Goal: Task Accomplishment & Management: Manage account settings

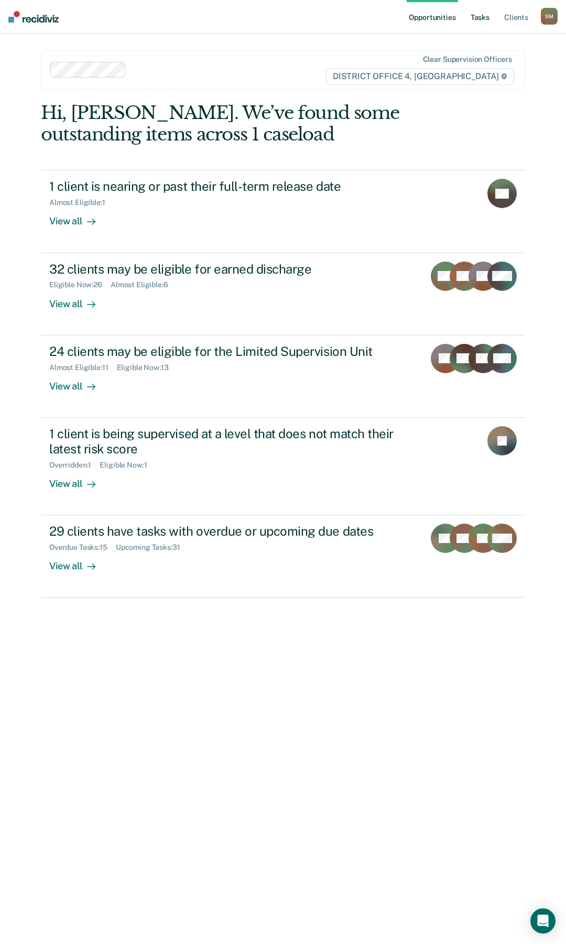
click at [487, 20] on link "Tasks" at bounding box center [480, 17] width 23 height 34
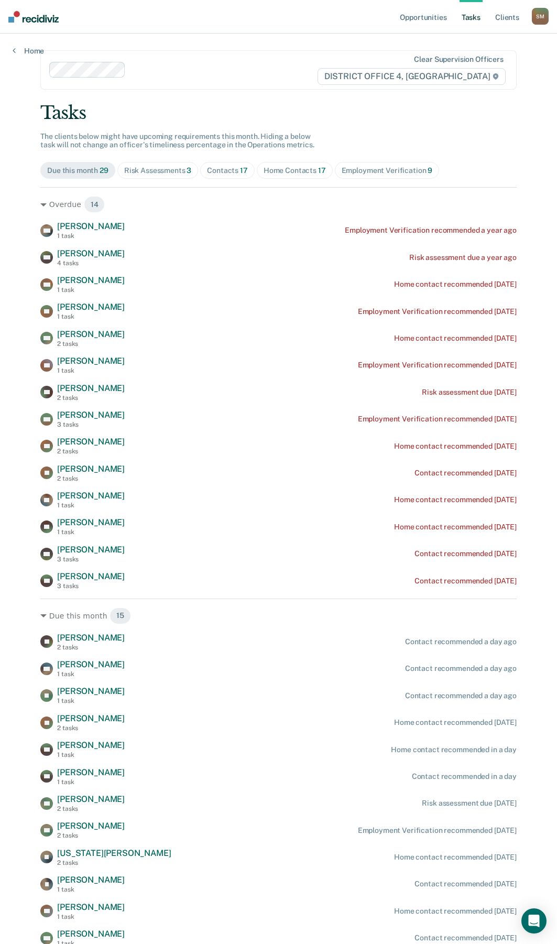
click at [228, 169] on div "Contacts 17" at bounding box center [227, 170] width 41 height 9
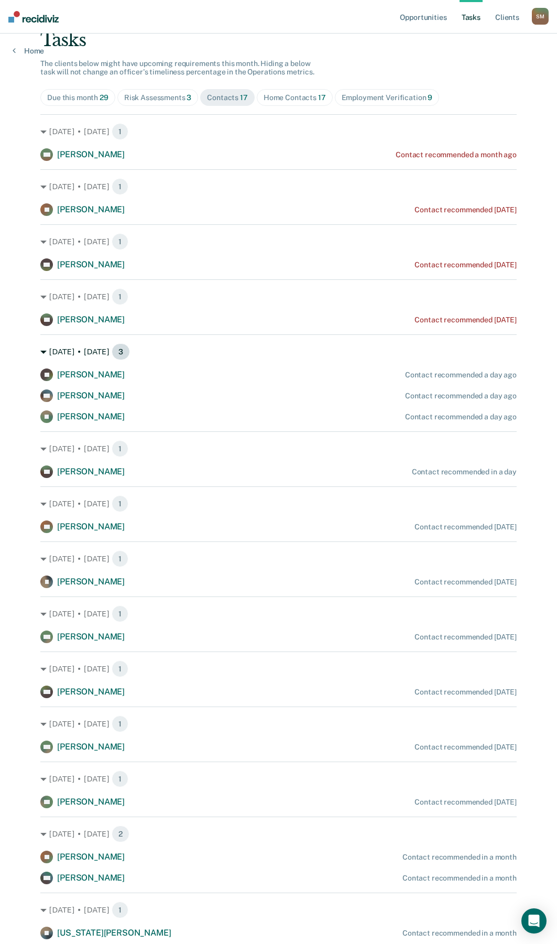
scroll to position [105, 0]
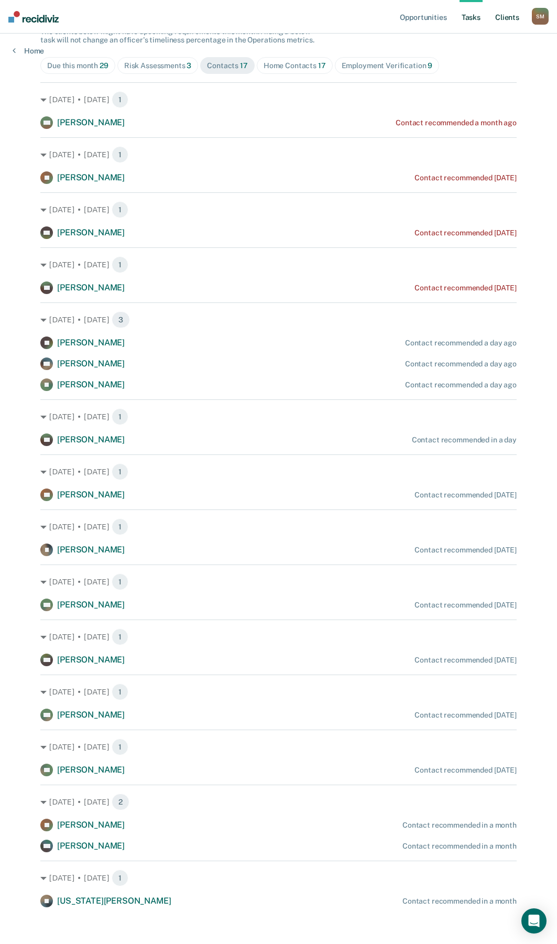
click at [513, 17] on link "Client s" at bounding box center [507, 17] width 28 height 34
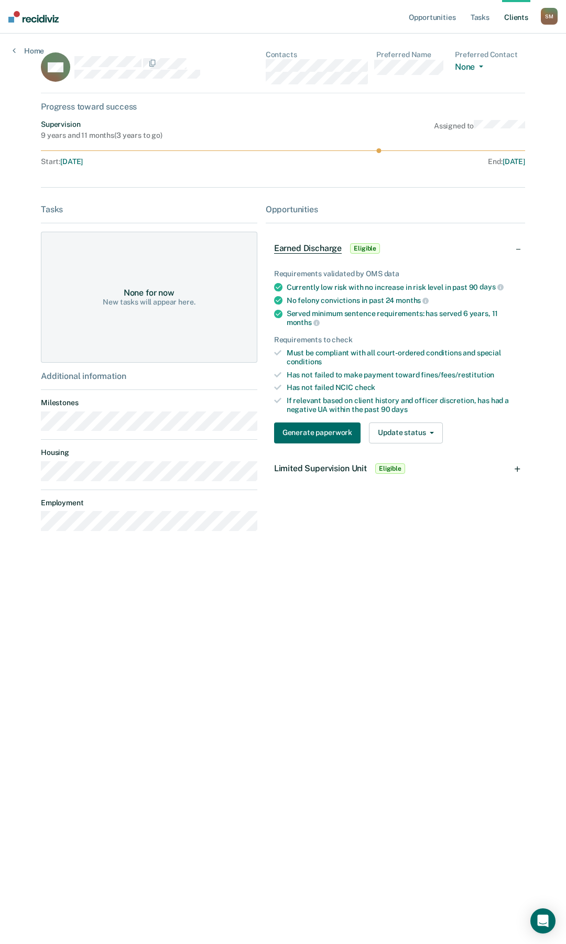
click at [509, 15] on link "Client s" at bounding box center [516, 17] width 28 height 34
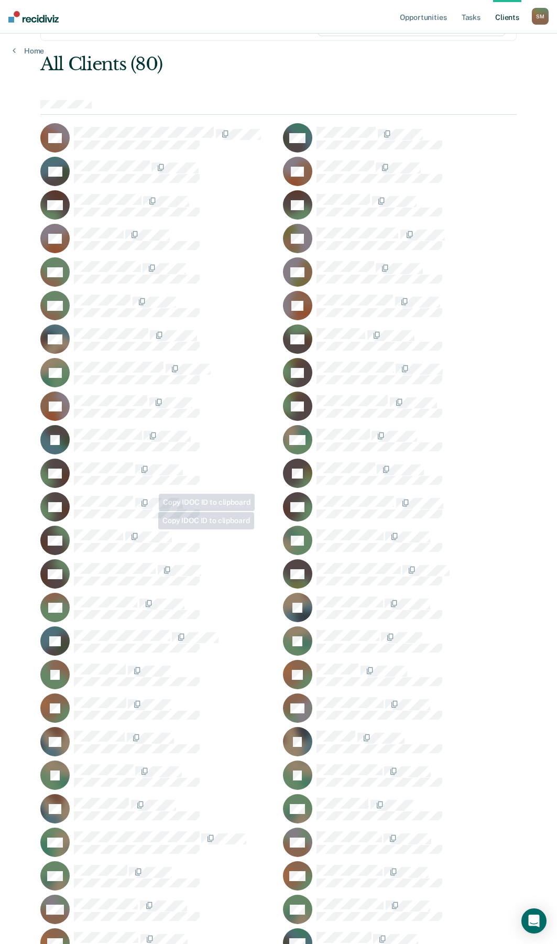
scroll to position [157, 0]
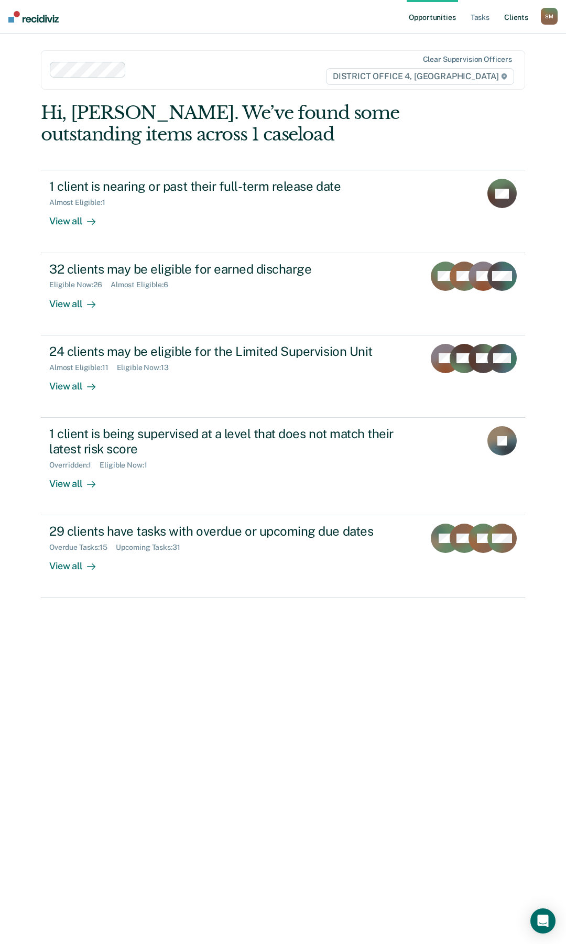
click at [522, 21] on link "Client s" at bounding box center [516, 17] width 28 height 34
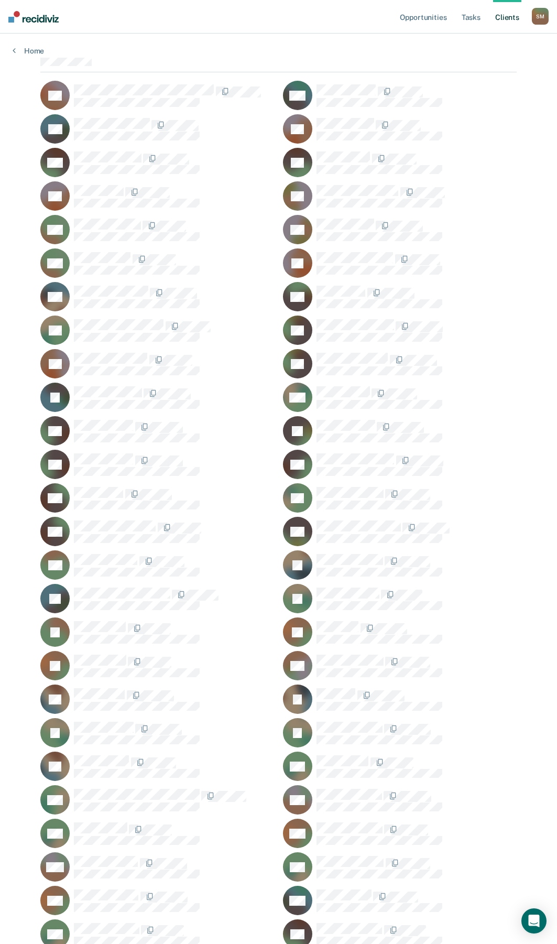
scroll to position [105, 0]
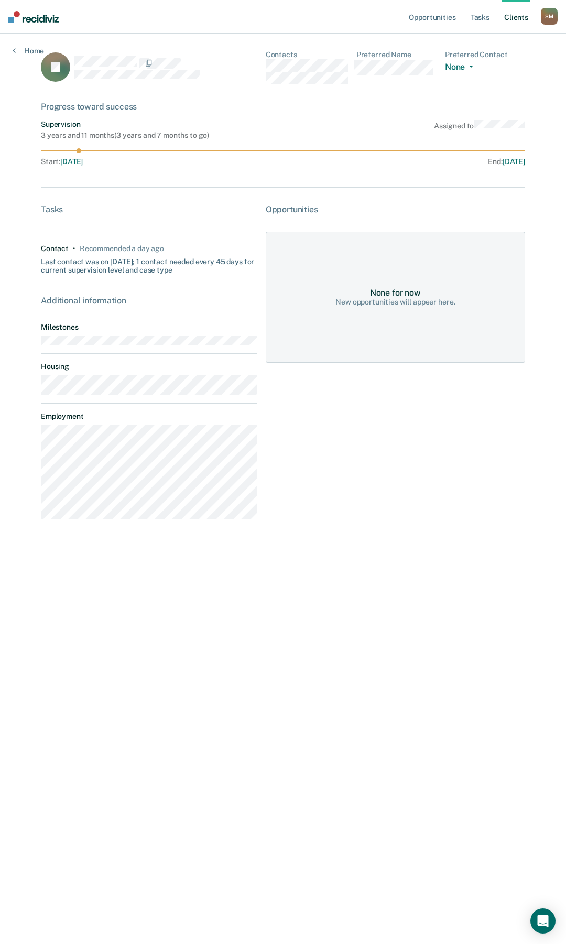
click at [524, 21] on link "Client s" at bounding box center [516, 17] width 28 height 34
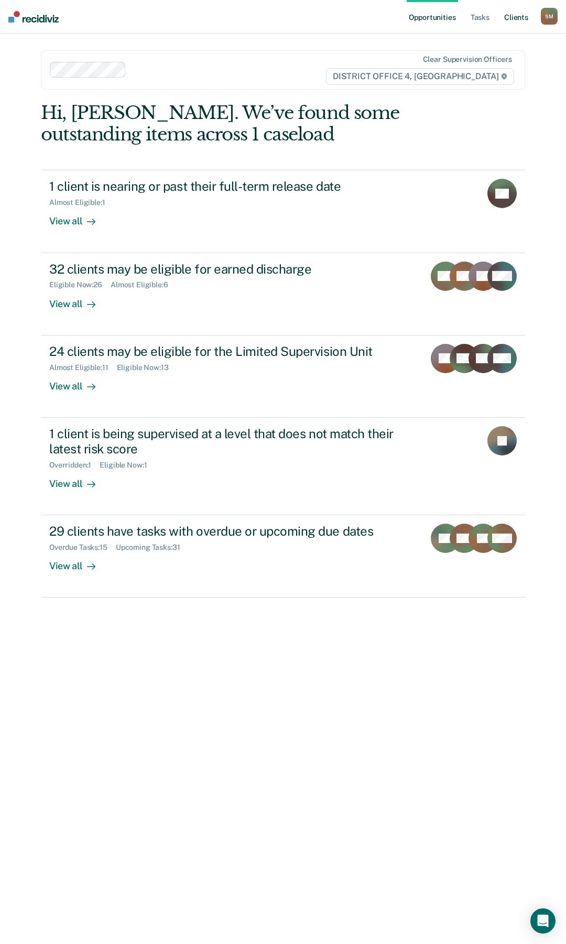
click at [512, 18] on link "Client s" at bounding box center [516, 17] width 28 height 34
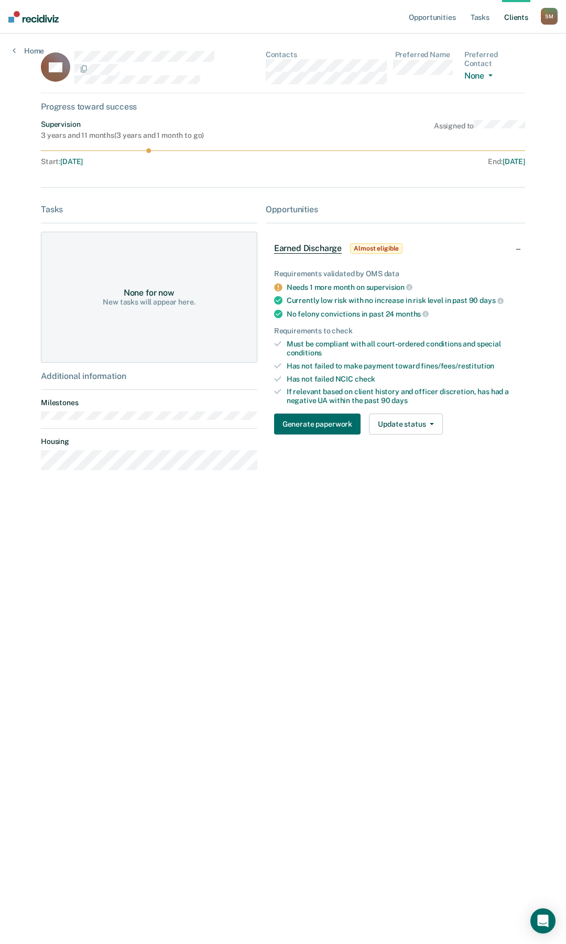
click at [521, 16] on link "Client s" at bounding box center [516, 17] width 28 height 34
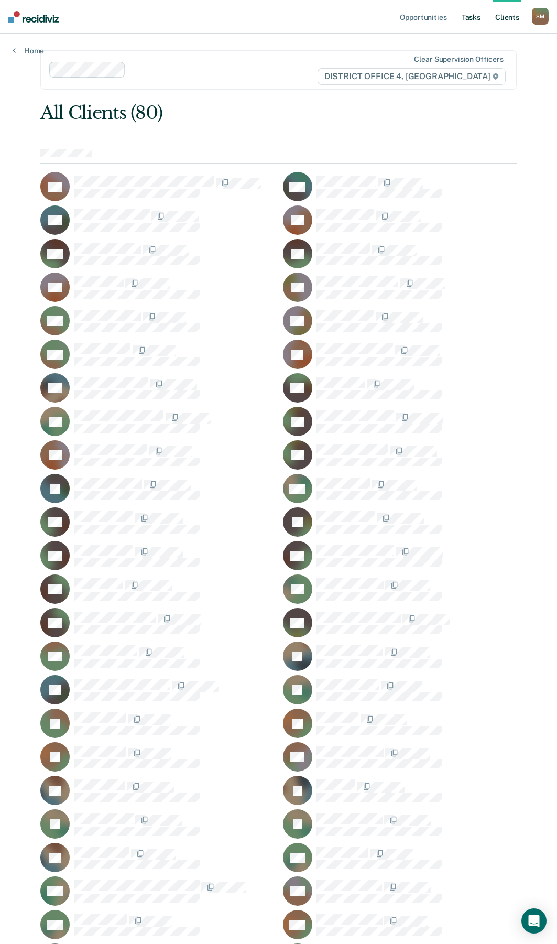
click at [476, 17] on link "Tasks" at bounding box center [471, 17] width 23 height 34
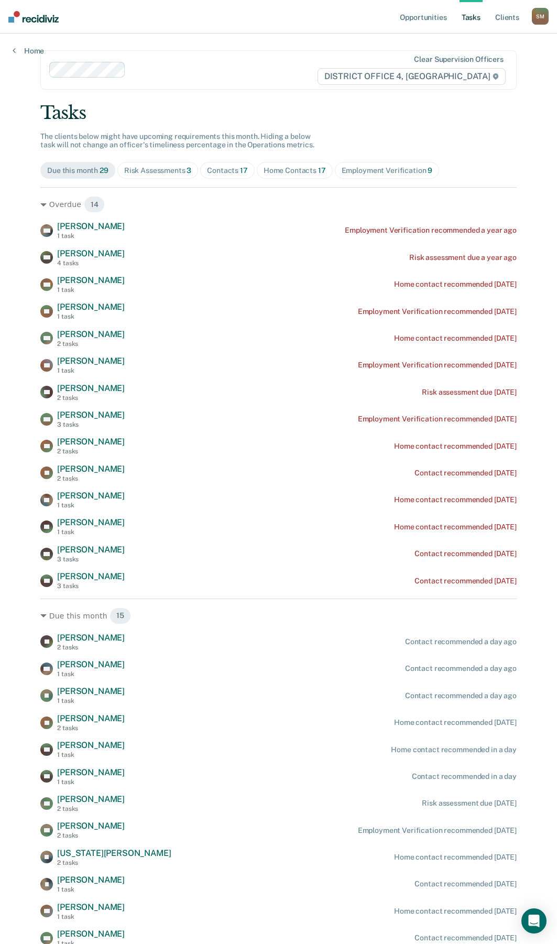
click at [225, 167] on div "Contacts 17" at bounding box center [227, 170] width 41 height 9
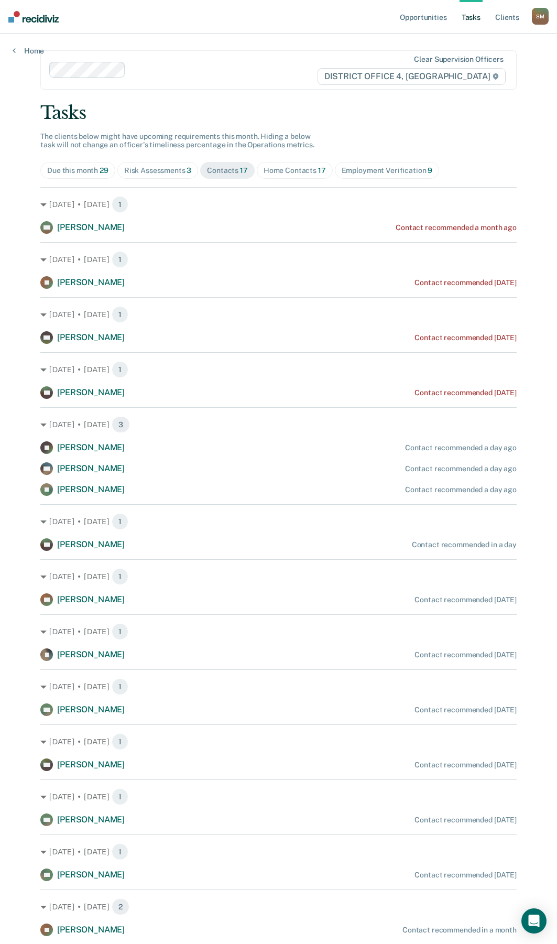
click at [229, 171] on div "Contacts 17" at bounding box center [227, 170] width 41 height 9
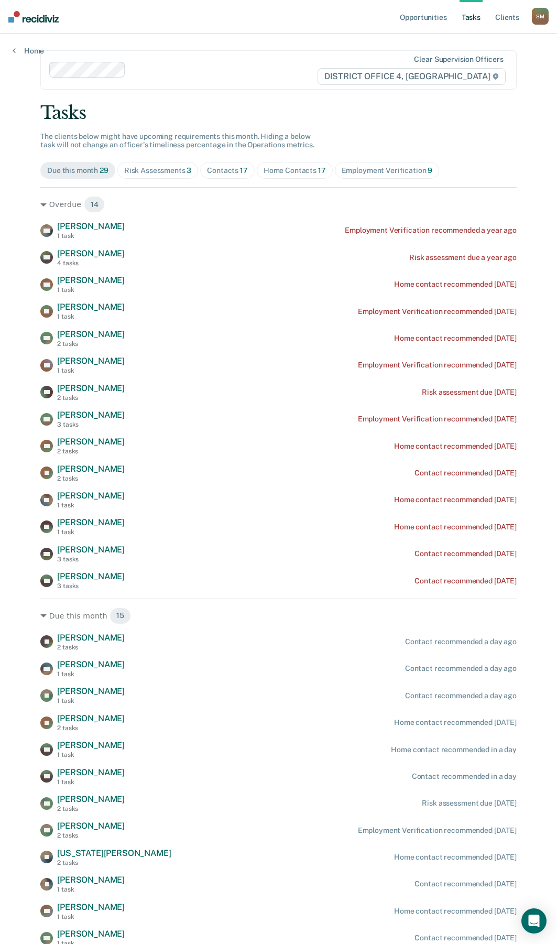
click at [217, 167] on div "Contacts 17" at bounding box center [227, 170] width 41 height 9
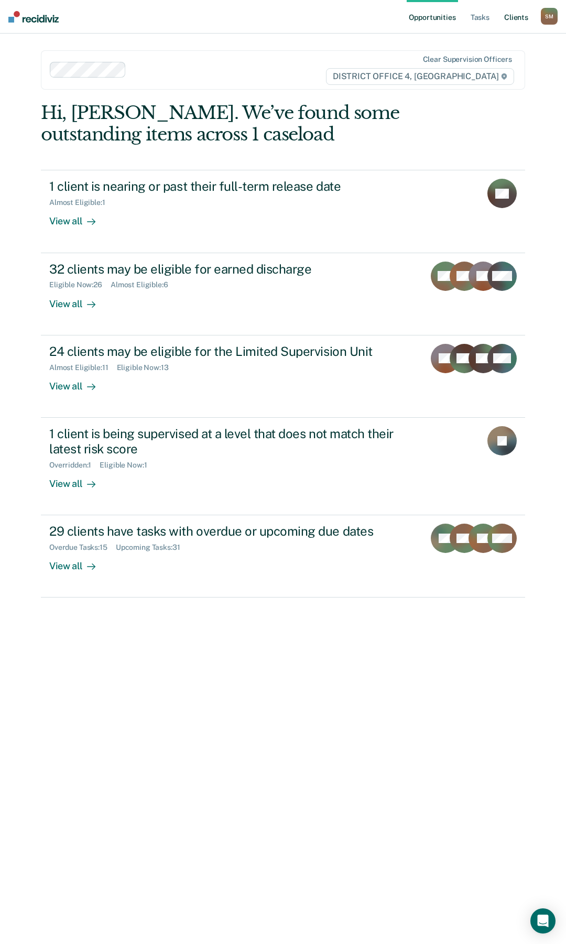
click at [524, 16] on link "Client s" at bounding box center [516, 17] width 28 height 34
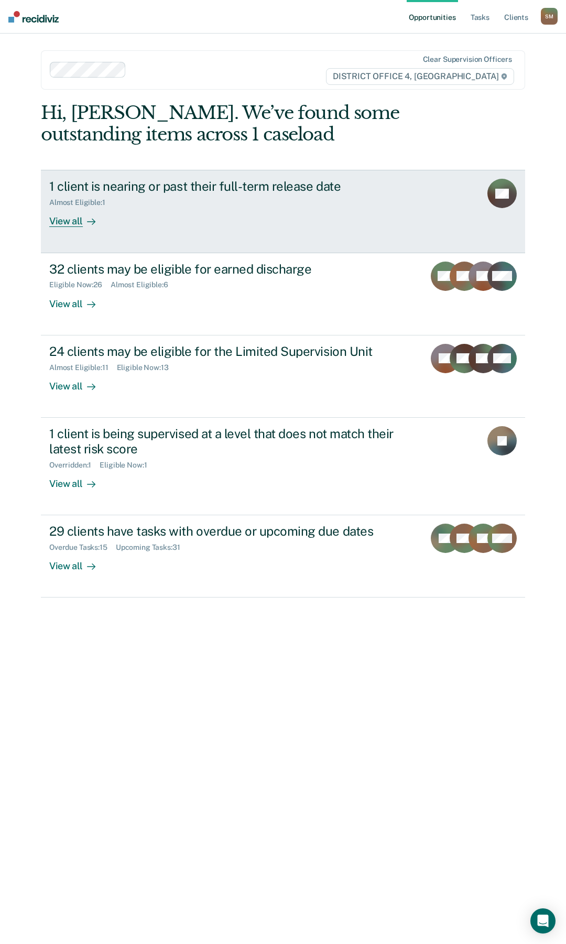
click at [260, 187] on div "1 client is nearing or past their full-term release date" at bounding box center [233, 186] width 368 height 15
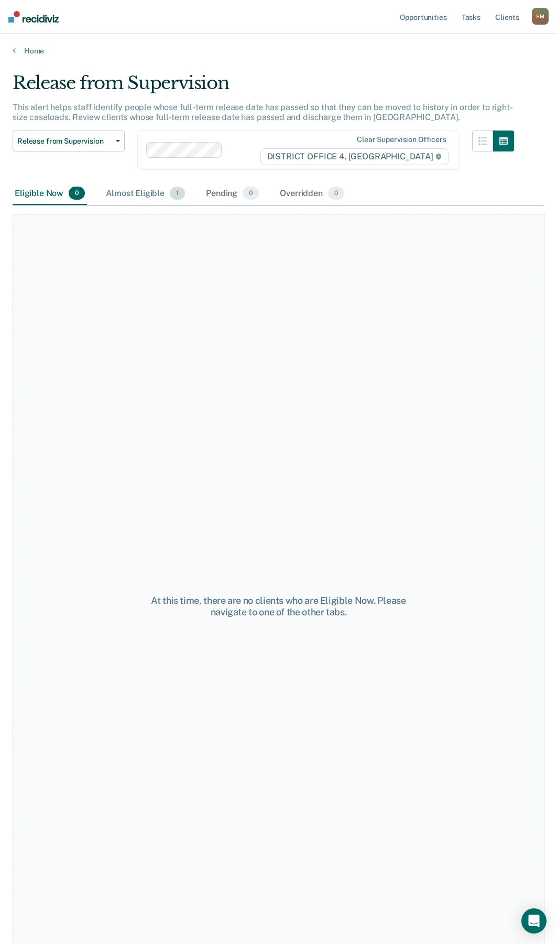
click at [136, 193] on div "Almost Eligible 1" at bounding box center [145, 193] width 83 height 23
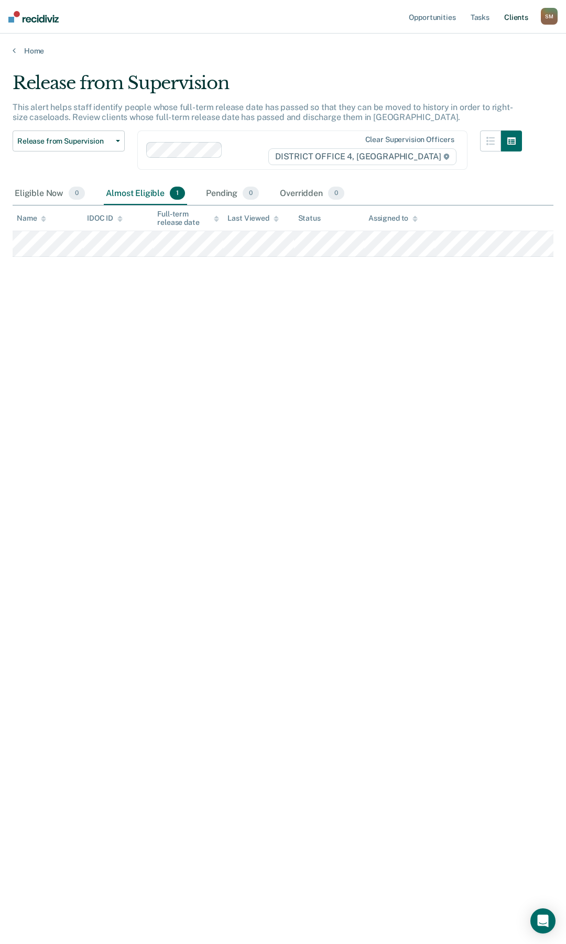
click at [515, 16] on link "Client s" at bounding box center [516, 17] width 28 height 34
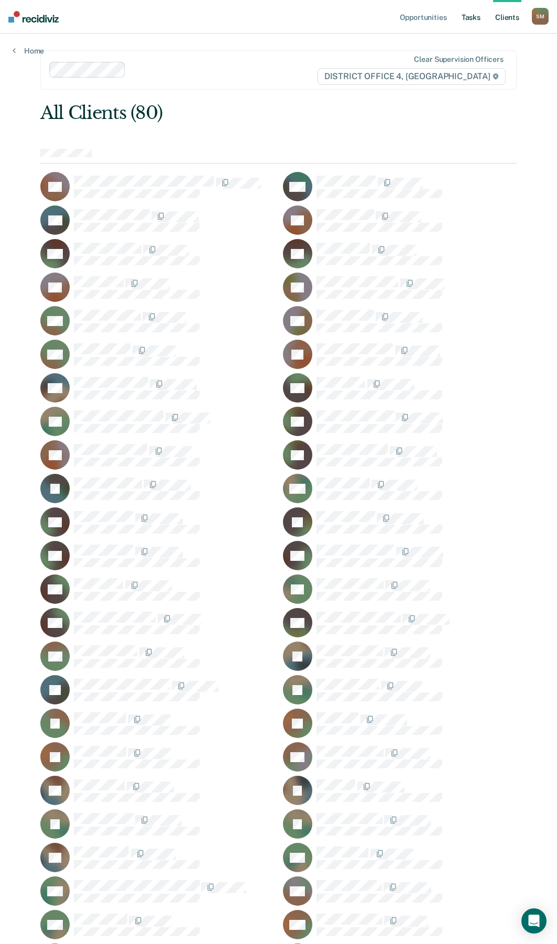
click at [473, 16] on link "Tasks" at bounding box center [471, 17] width 23 height 34
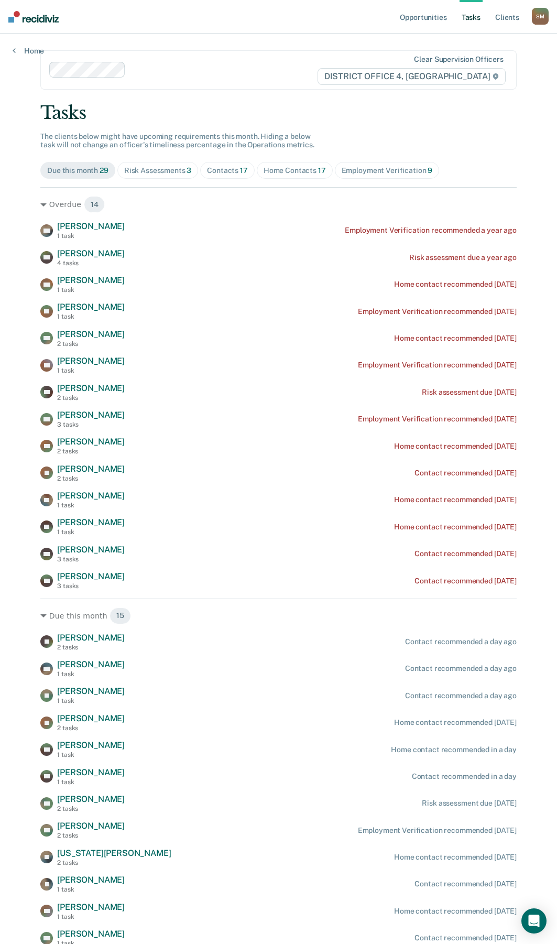
click at [214, 173] on div "Contacts 17" at bounding box center [227, 170] width 41 height 9
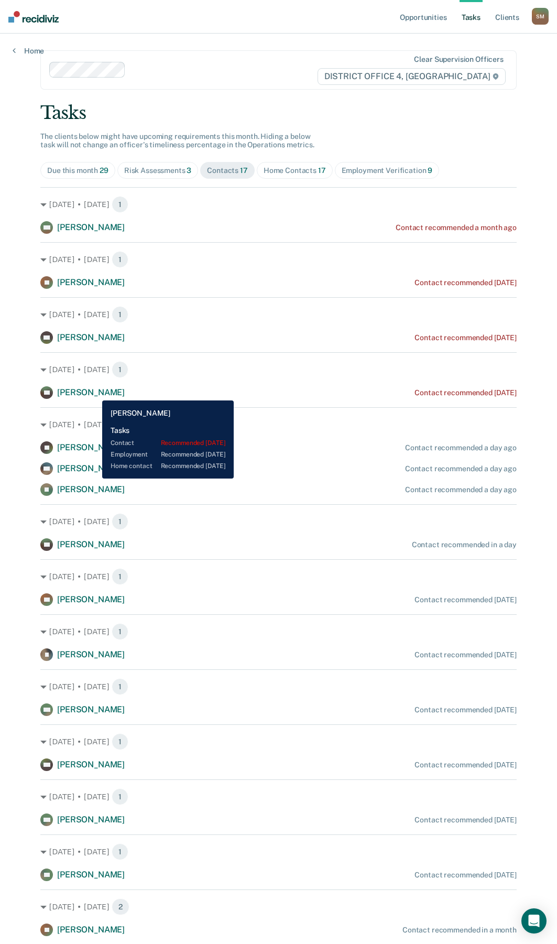
click at [94, 393] on span "[PERSON_NAME]" at bounding box center [91, 392] width 68 height 10
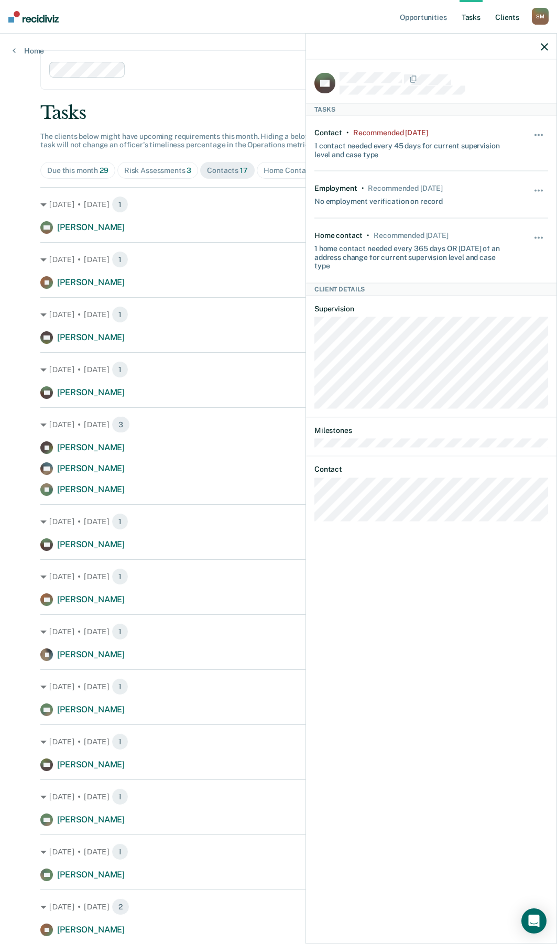
click at [507, 17] on link "Client s" at bounding box center [507, 17] width 28 height 34
